Goal: Information Seeking & Learning: Learn about a topic

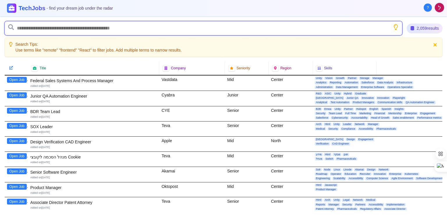
click at [130, 28] on input "text" at bounding box center [204, 28] width 398 height 14
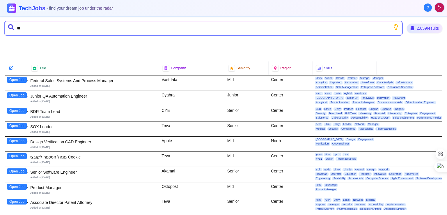
type input "*"
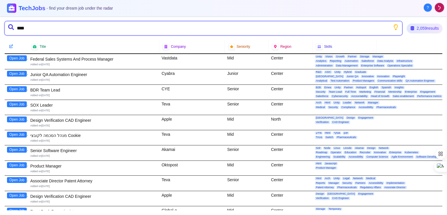
type input "*****"
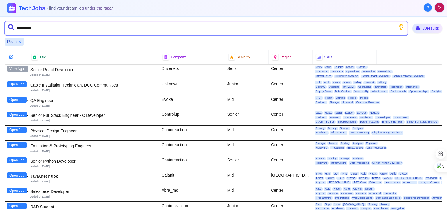
type input "*********"
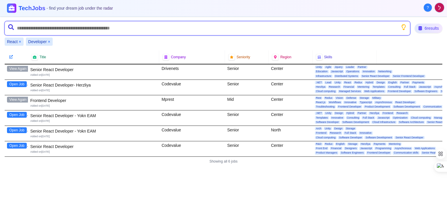
type input "*"
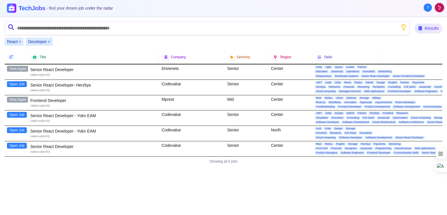
click at [49, 40] on button "×" at bounding box center [49, 42] width 2 height 6
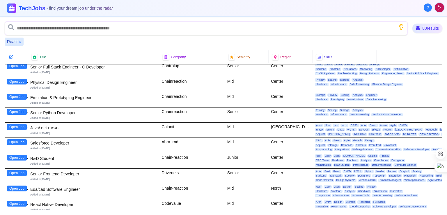
scroll to position [49, 0]
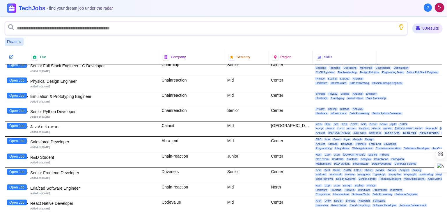
click at [15, 140] on button "Open Job" at bounding box center [17, 141] width 20 height 6
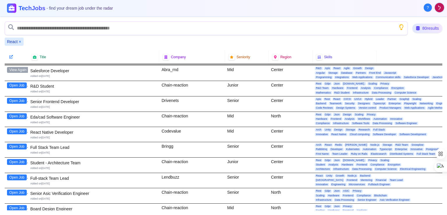
scroll to position [121, 1]
click at [17, 130] on button "Open Job" at bounding box center [16, 131] width 20 height 6
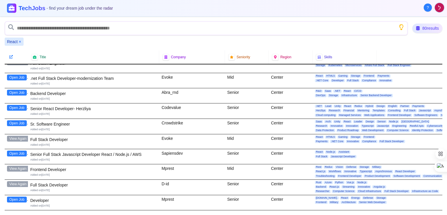
scroll to position [313, 0]
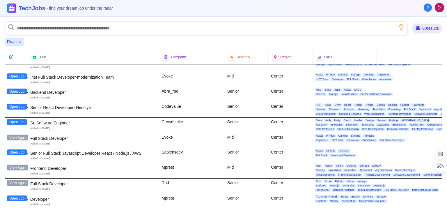
click at [13, 150] on button "Open Job" at bounding box center [17, 152] width 20 height 6
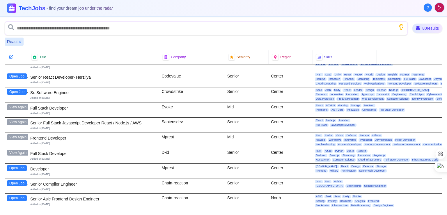
scroll to position [345, 0]
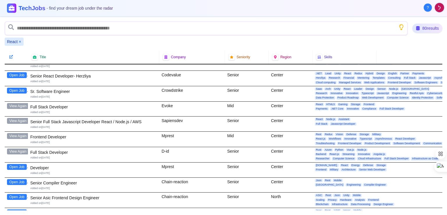
click at [17, 164] on button "Open Job" at bounding box center [17, 167] width 20 height 6
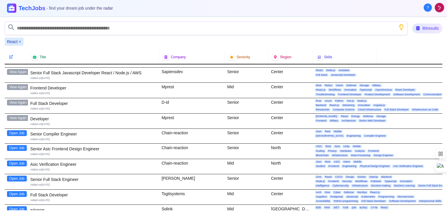
scroll to position [410, 0]
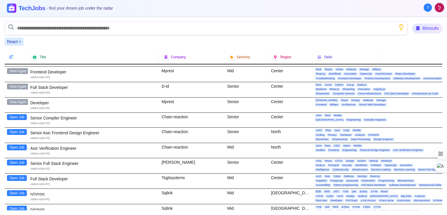
click at [20, 176] on button "Open Job" at bounding box center [17, 178] width 20 height 6
click at [13, 190] on button "Open Job" at bounding box center [17, 193] width 20 height 6
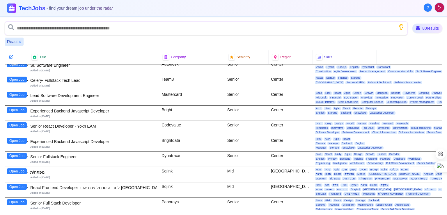
scroll to position [587, 0]
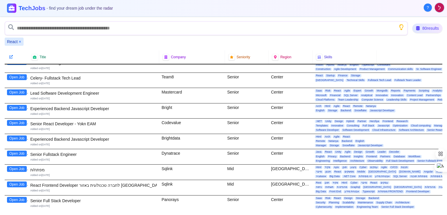
click at [21, 150] on button "Open Job" at bounding box center [17, 153] width 20 height 6
click at [26, 166] on button "Open Job" at bounding box center [17, 169] width 20 height 6
click at [21, 182] on button "Open Job" at bounding box center [17, 184] width 20 height 6
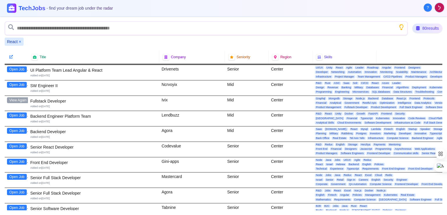
scroll to position [878, 0]
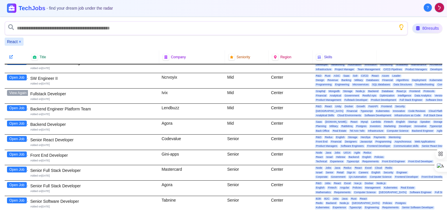
click at [10, 151] on button "Open Job" at bounding box center [17, 154] width 20 height 6
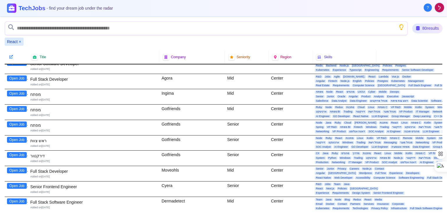
scroll to position [1024, 0]
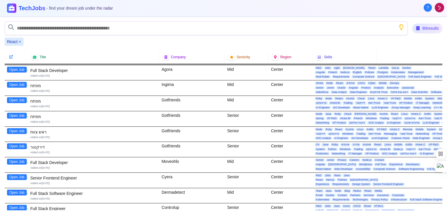
click at [16, 159] on button "Open Job" at bounding box center [17, 162] width 20 height 6
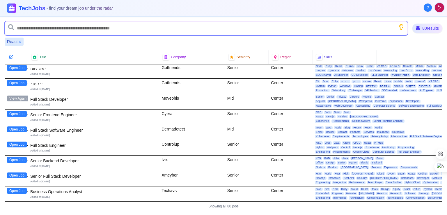
click at [53, 31] on input "text" at bounding box center [206, 28] width 403 height 14
type input "********"
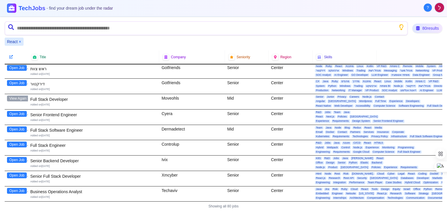
click at [20, 41] on button "×" at bounding box center [20, 42] width 2 height 6
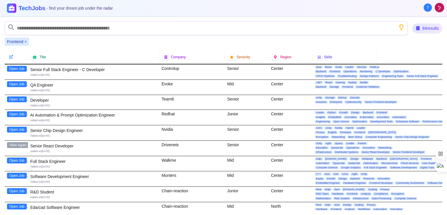
click at [26, 98] on button "Open Job" at bounding box center [17, 99] width 20 height 6
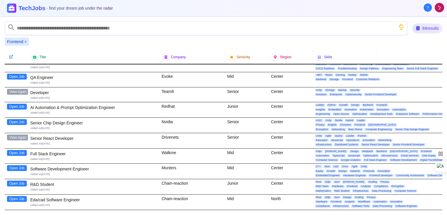
scroll to position [10, 0]
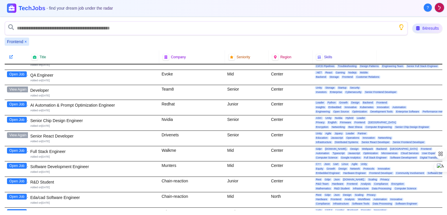
click at [22, 148] on button "Open Job" at bounding box center [17, 151] width 20 height 6
click at [17, 165] on button "Open Job" at bounding box center [17, 166] width 20 height 6
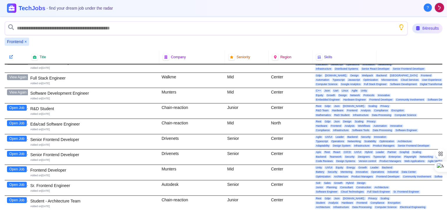
scroll to position [84, 0]
click at [16, 166] on button "Open Job" at bounding box center [17, 169] width 20 height 6
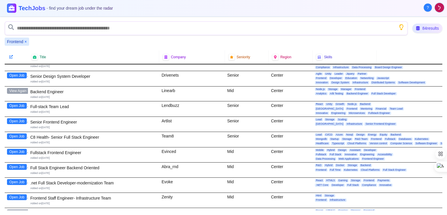
scroll to position [274, 0]
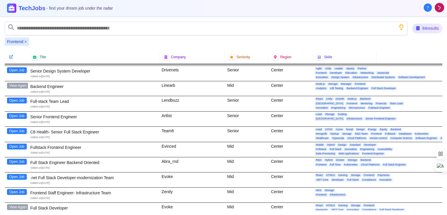
click at [18, 143] on button "Open Job" at bounding box center [17, 146] width 20 height 6
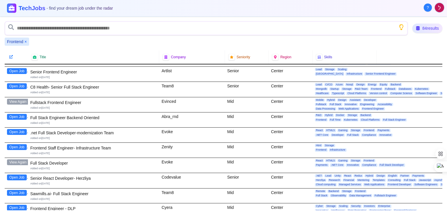
scroll to position [320, 0]
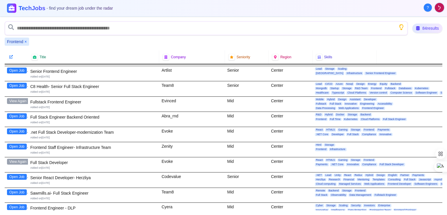
click at [21, 143] on button "Open Job" at bounding box center [17, 146] width 20 height 6
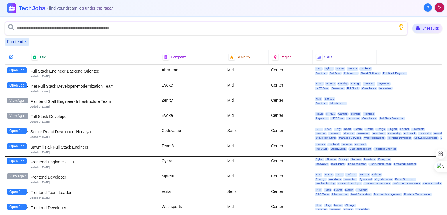
scroll to position [367, 0]
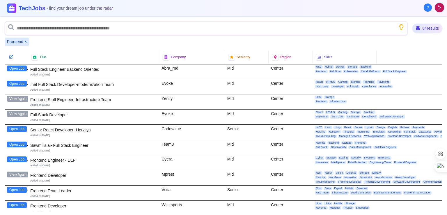
click at [21, 126] on button "Open Job" at bounding box center [17, 129] width 20 height 6
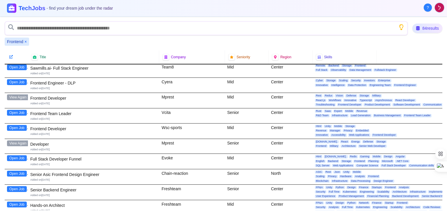
scroll to position [447, 0]
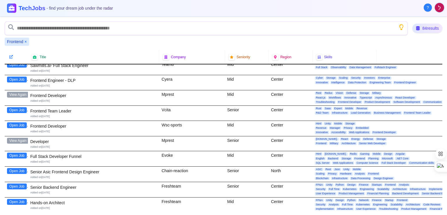
click at [21, 122] on button "Open Job" at bounding box center [17, 125] width 20 height 6
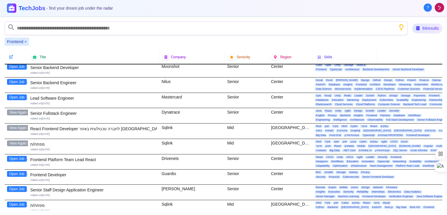
scroll to position [781, 0]
click at [21, 170] on button "Open Job" at bounding box center [17, 173] width 20 height 6
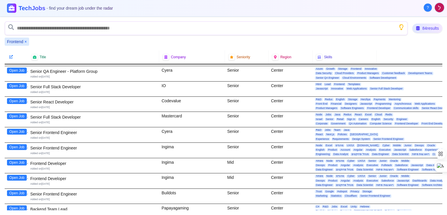
scroll to position [1052, 0]
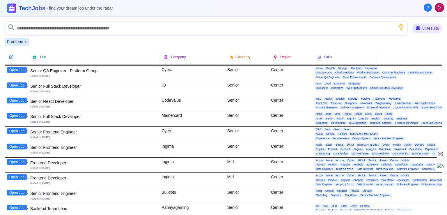
click at [23, 159] on button "Open Job" at bounding box center [17, 162] width 20 height 6
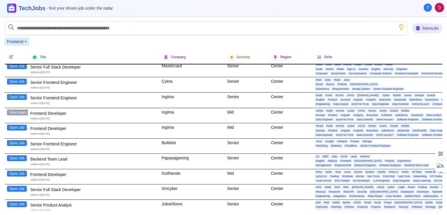
scroll to position [1103, 0]
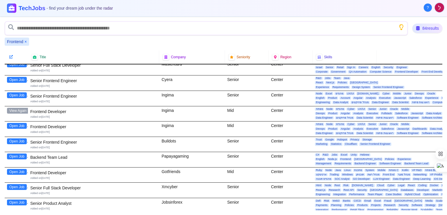
click at [22, 123] on button "Open Job" at bounding box center [17, 126] width 20 height 6
